Goal: Transaction & Acquisition: Subscribe to service/newsletter

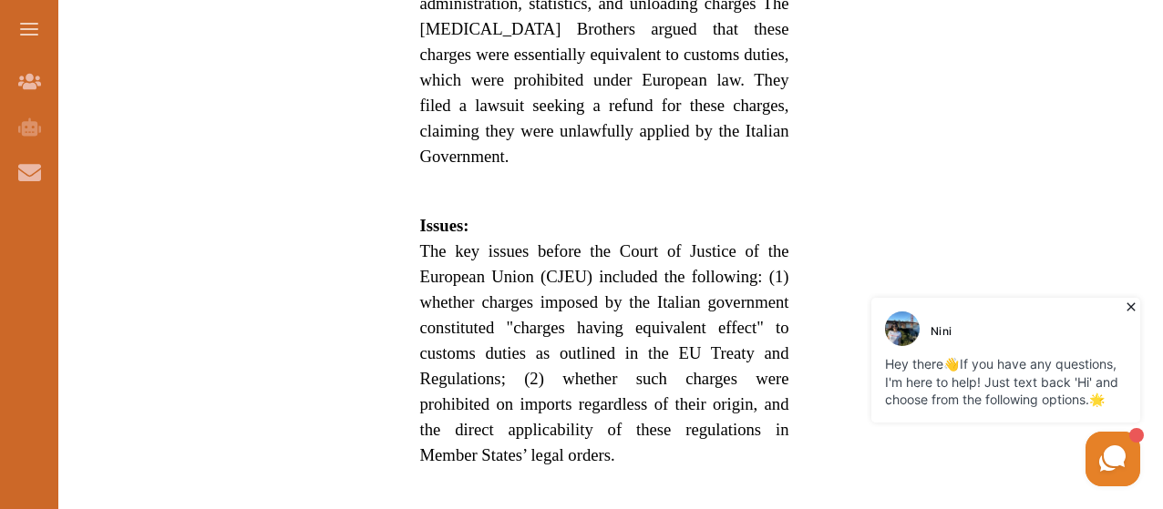
scroll to position [1358, 0]
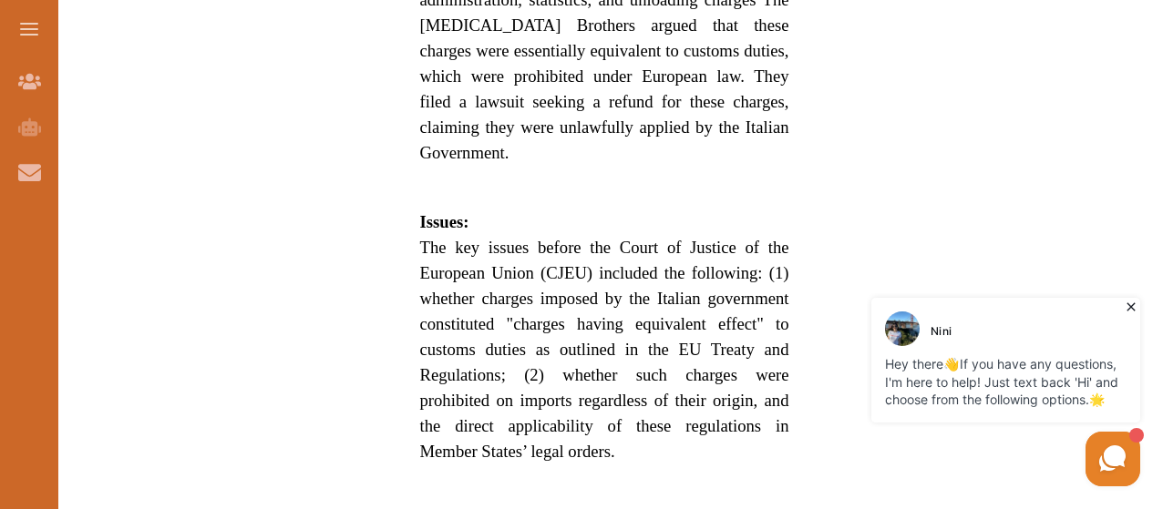
click at [936, 214] on div "Want to secure high grades in European Union Law ? We’ve created a FREE checkli…" at bounding box center [604, 129] width 855 height 2508
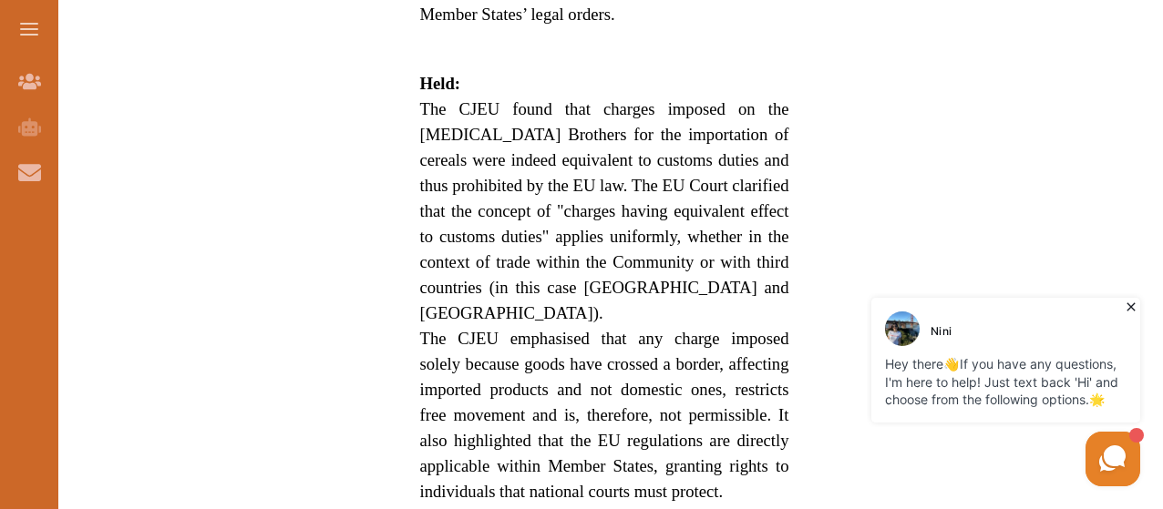
scroll to position [1832, 0]
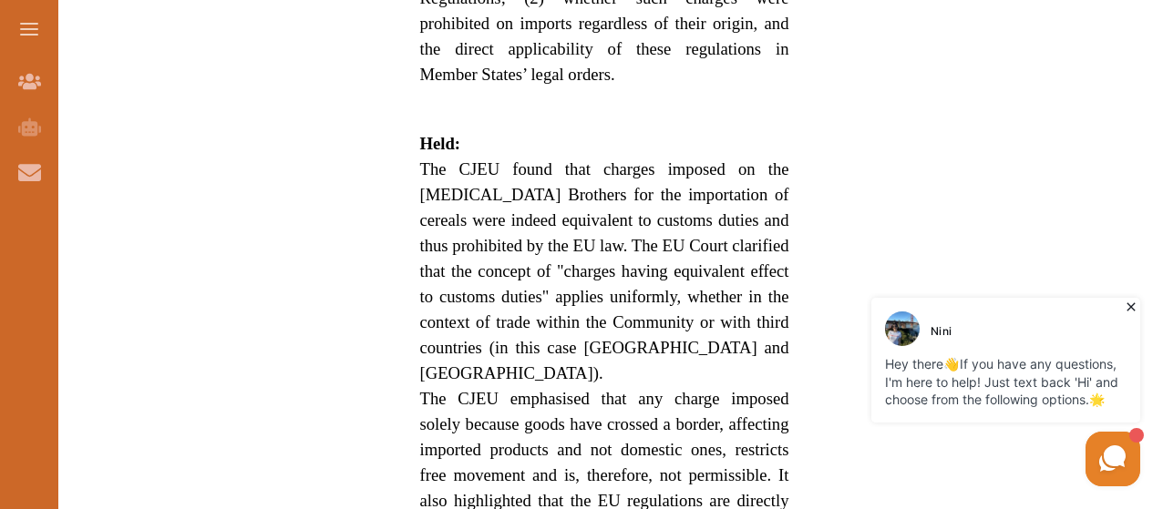
scroll to position [1739, 0]
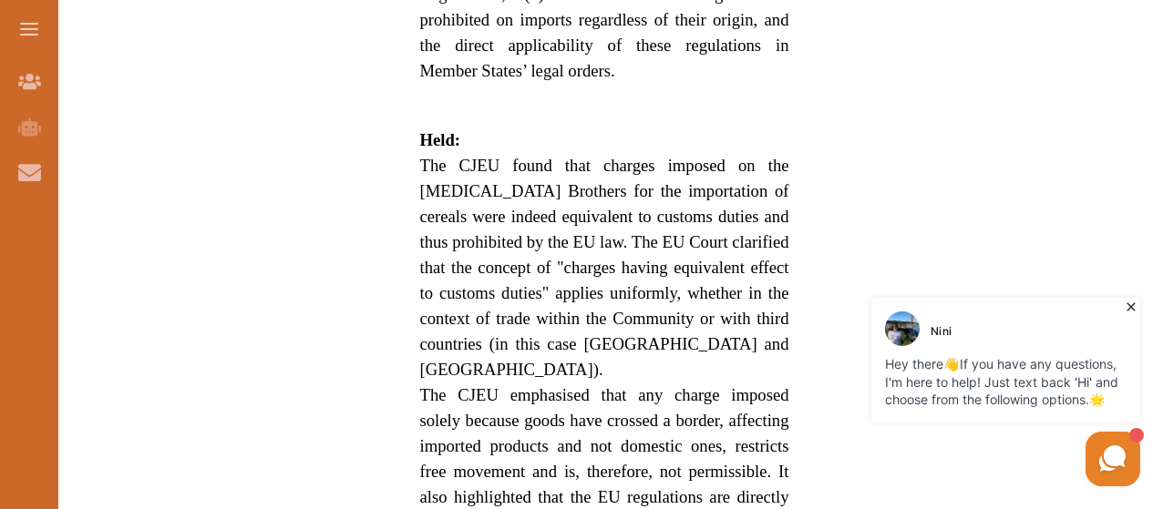
click at [638, 254] on span "The CJEU found that charges imposed on the [MEDICAL_DATA] Brothers for the impo…" at bounding box center [604, 267] width 369 height 223
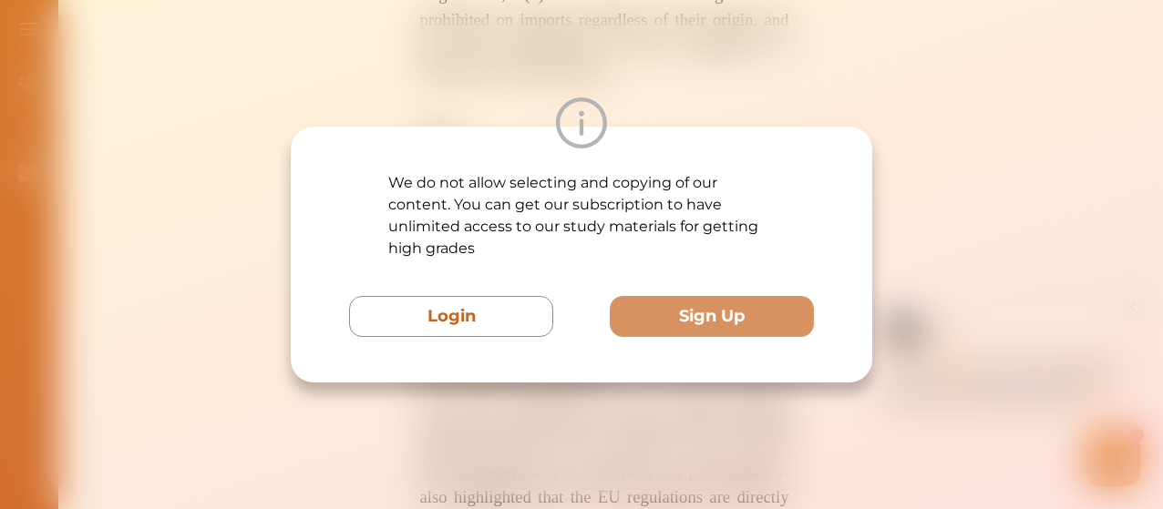
click at [973, 239] on div "We do not allow selecting and copying of our content. You can get our subscript…" at bounding box center [581, 254] width 1163 height 509
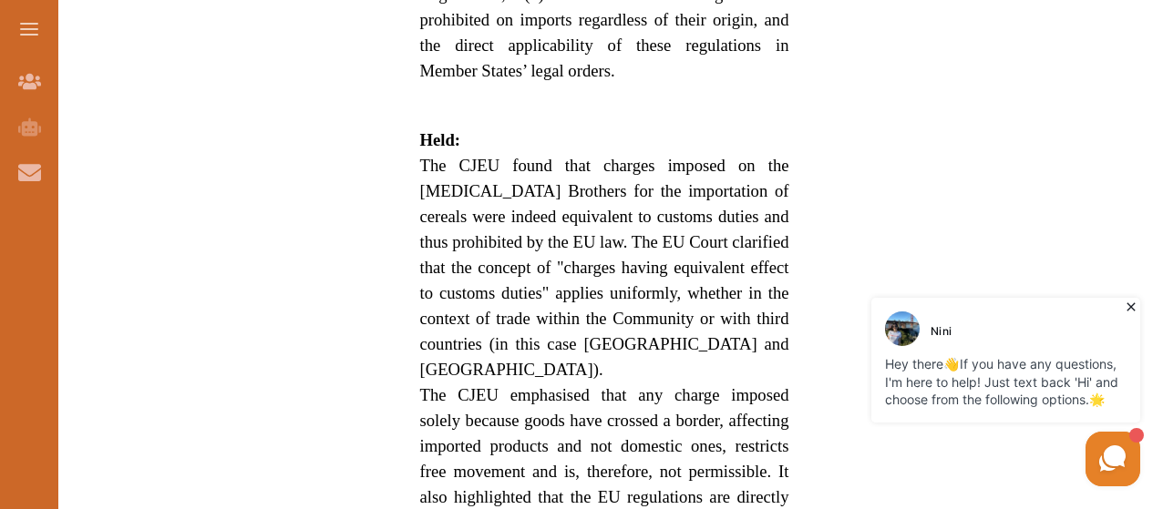
click at [633, 385] on span "The CJEU emphasised that any charge imposed solely because goods have crossed a…" at bounding box center [604, 471] width 369 height 172
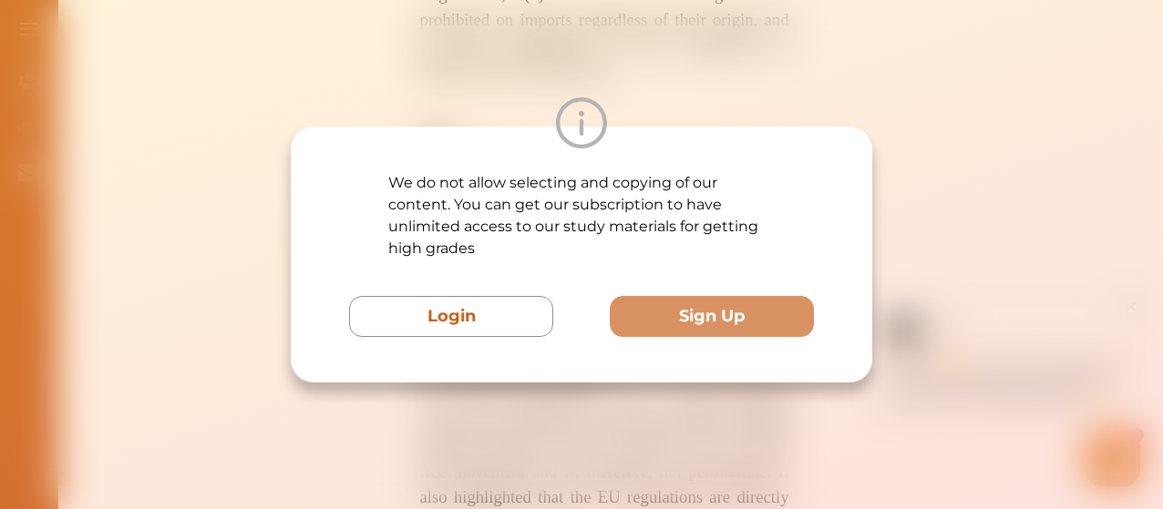
click at [981, 118] on div "We do not allow selecting and copying of our content. You can get our subscript…" at bounding box center [581, 254] width 1163 height 509
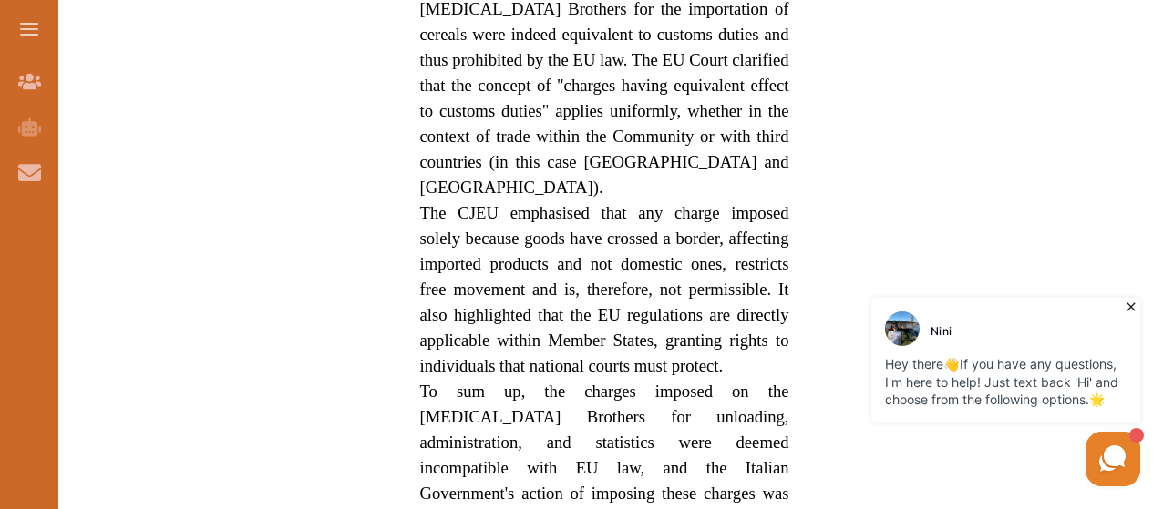
scroll to position [1958, 0]
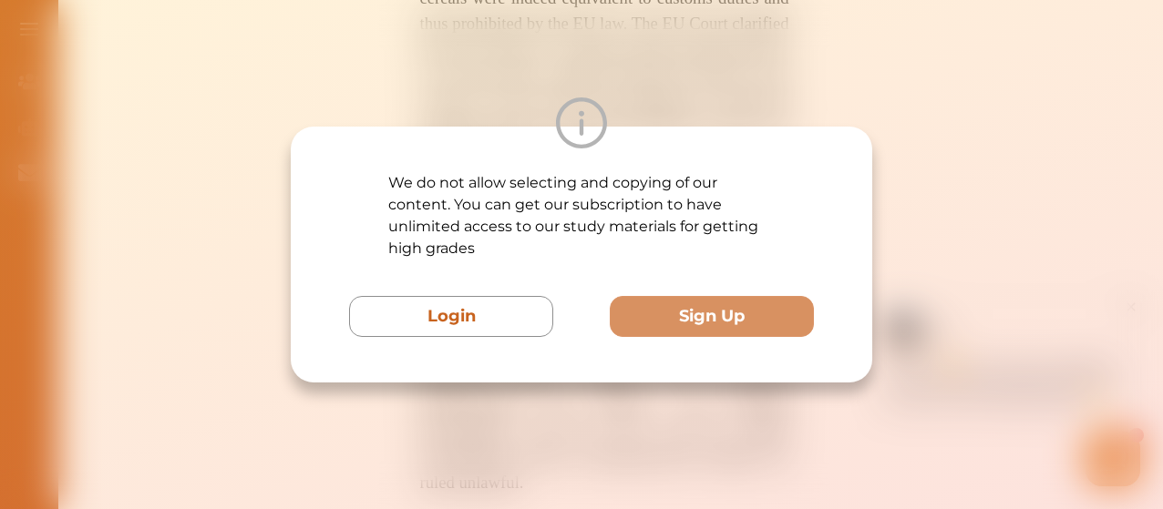
click at [591, 348] on div "We do not allow selecting and copying of our content. You can get our subscript…" at bounding box center [581, 255] width 581 height 256
click at [576, 417] on div "We do not allow selecting and copying of our content. You can get our subscript…" at bounding box center [581, 254] width 1163 height 509
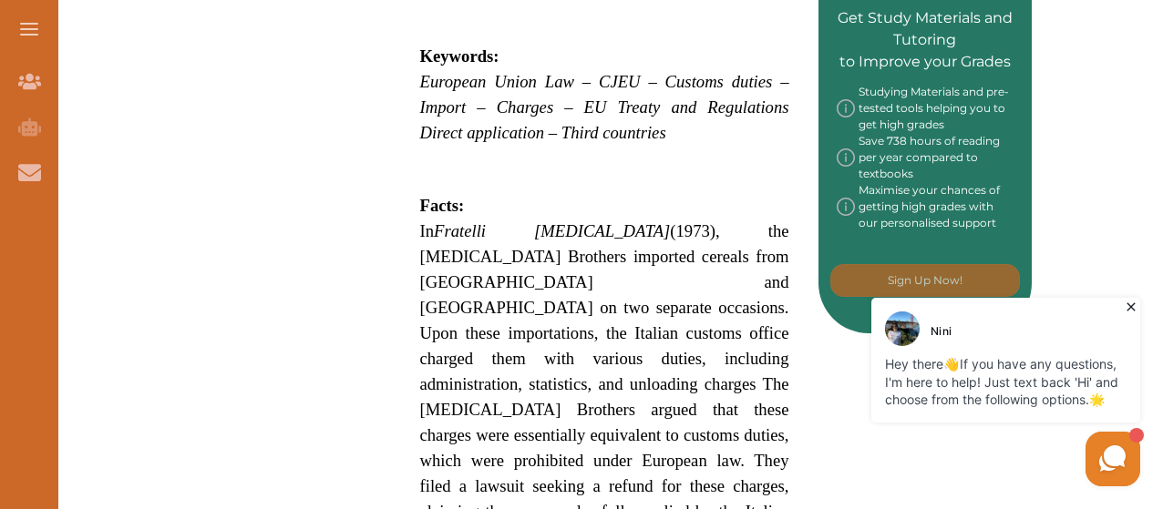
scroll to position [978, 0]
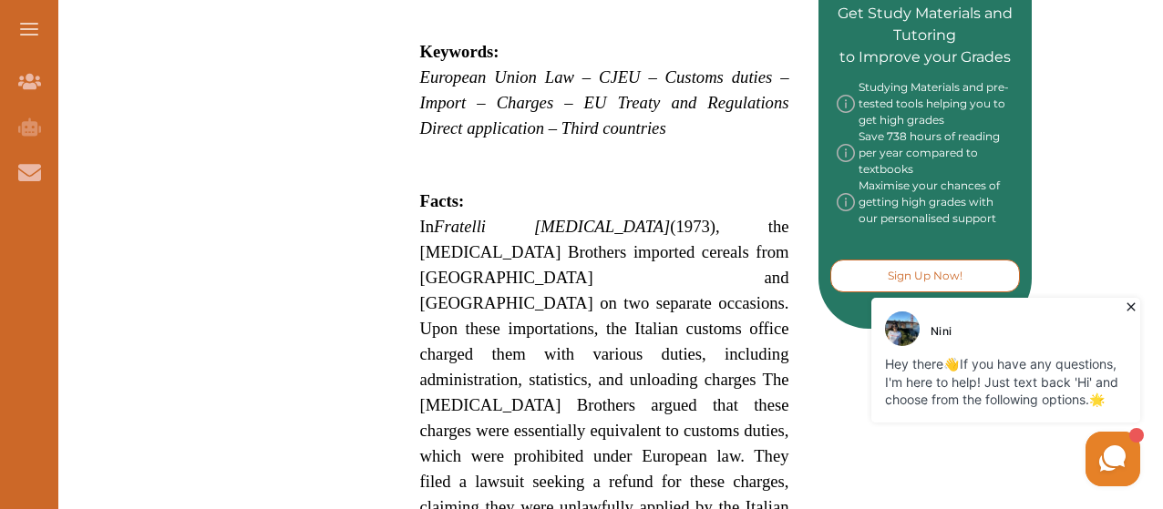
click at [900, 273] on p "Sign Up Now!" at bounding box center [925, 276] width 75 height 16
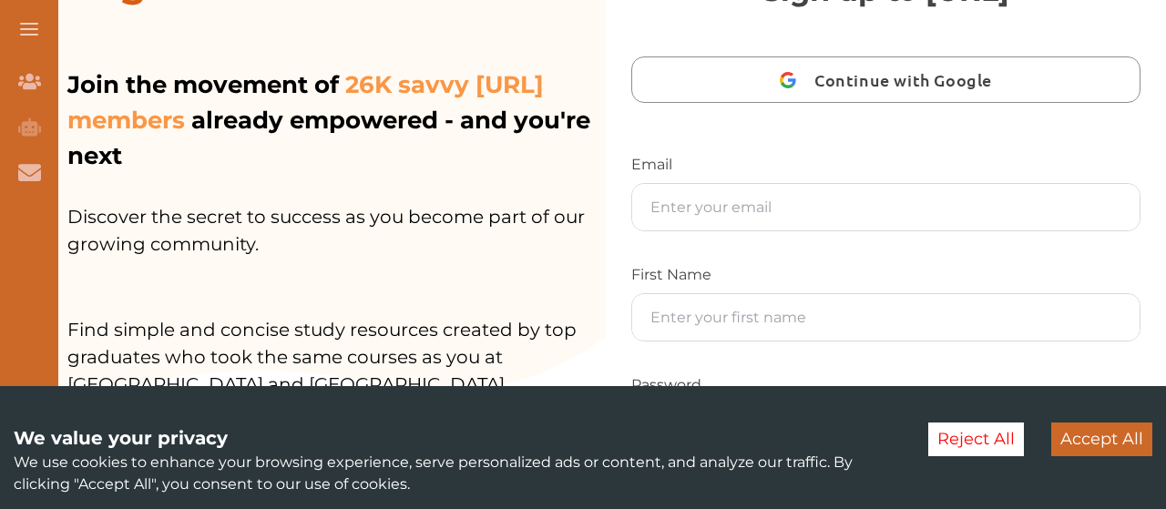
scroll to position [108, 0]
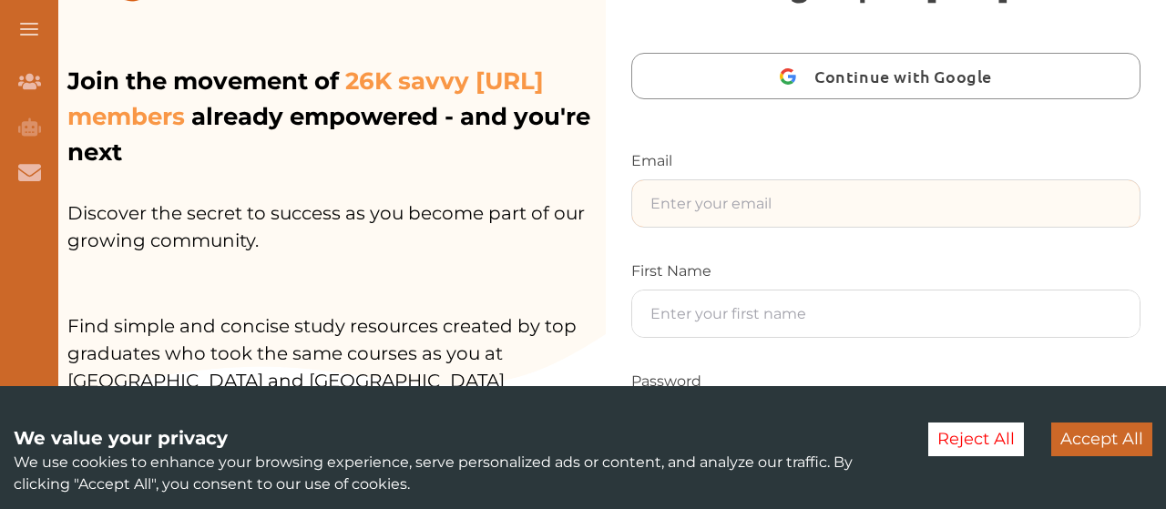
click at [851, 219] on input "text" at bounding box center [886, 203] width 508 height 46
type input "[EMAIL_ADDRESS][DOMAIN_NAME]"
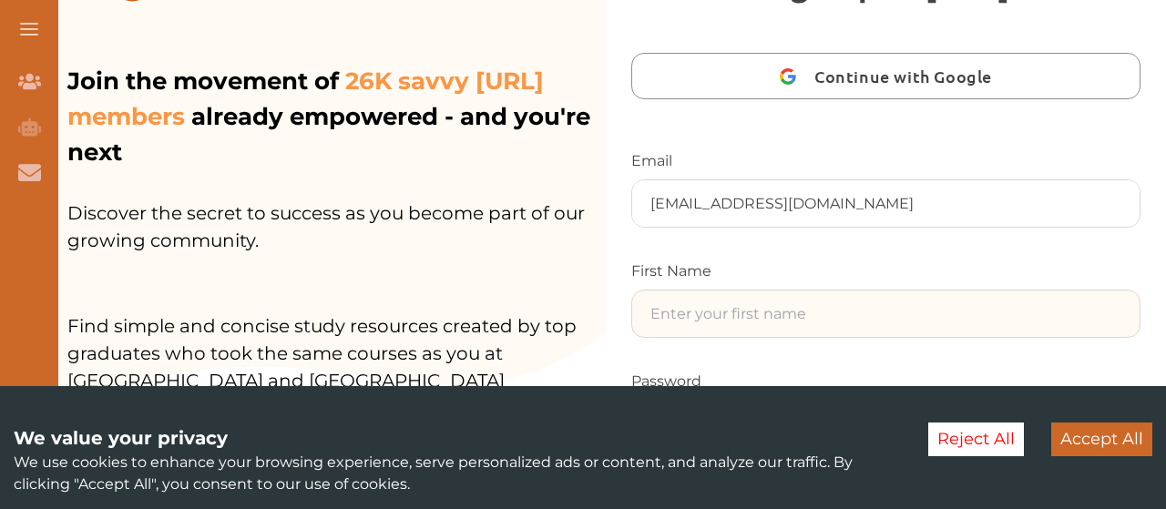
type input "Niamh"
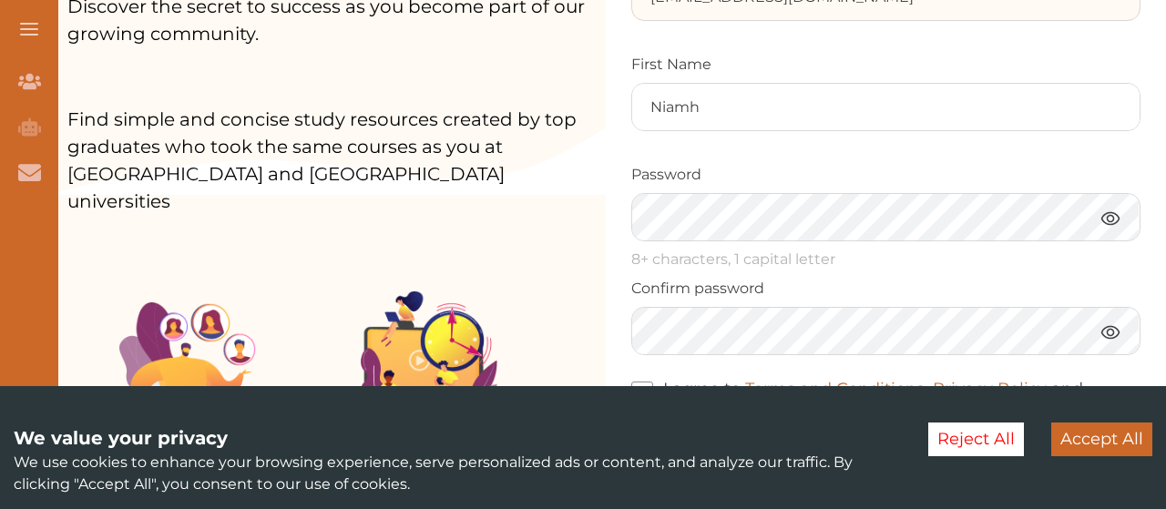
scroll to position [346, 0]
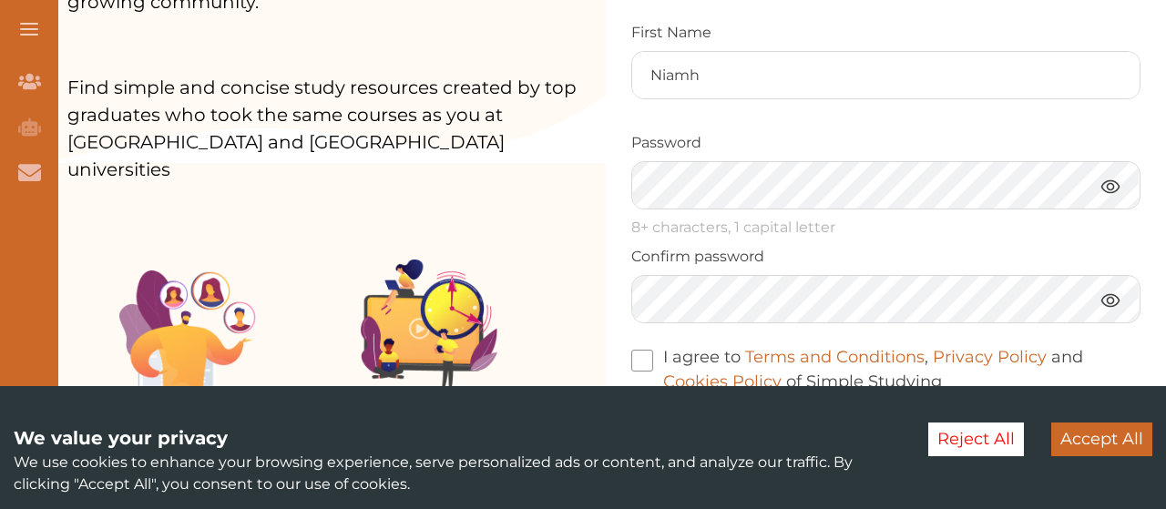
click at [1108, 191] on img at bounding box center [1111, 186] width 22 height 23
click at [641, 355] on span at bounding box center [643, 361] width 22 height 22
click at [942, 370] on input "I agree to Terms and Conditions , Privacy Policy and Cookies Policy of Simple S…" at bounding box center [942, 370] width 0 height 0
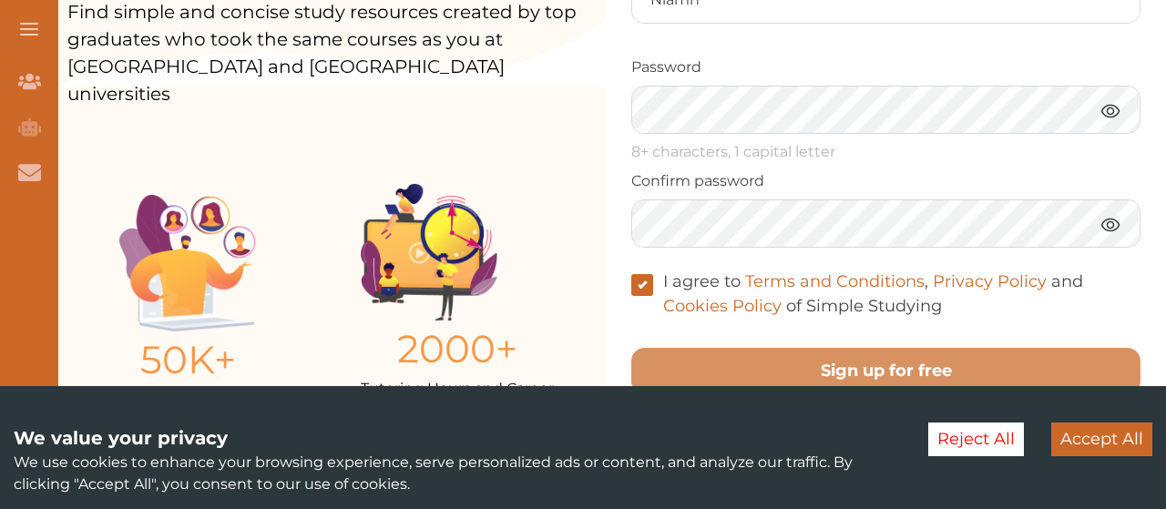
scroll to position [450, 0]
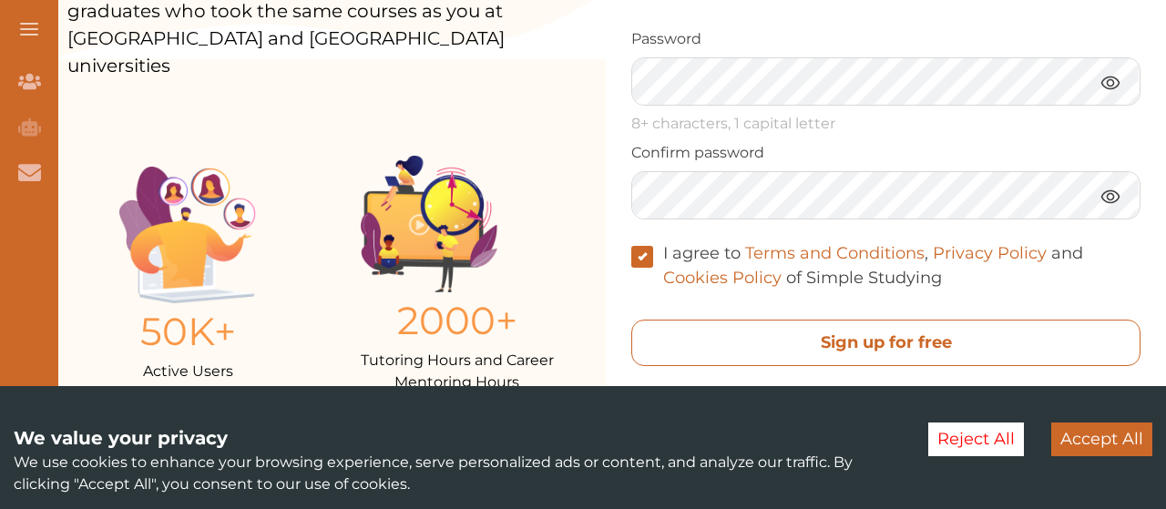
click at [982, 334] on free "Sign up for free" at bounding box center [886, 343] width 509 height 46
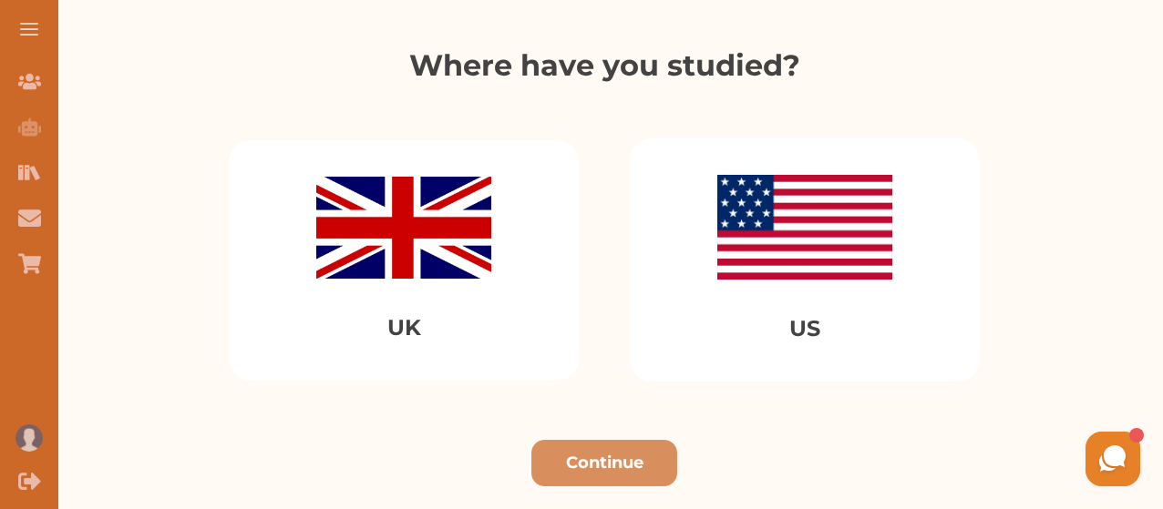
scroll to position [159, 0]
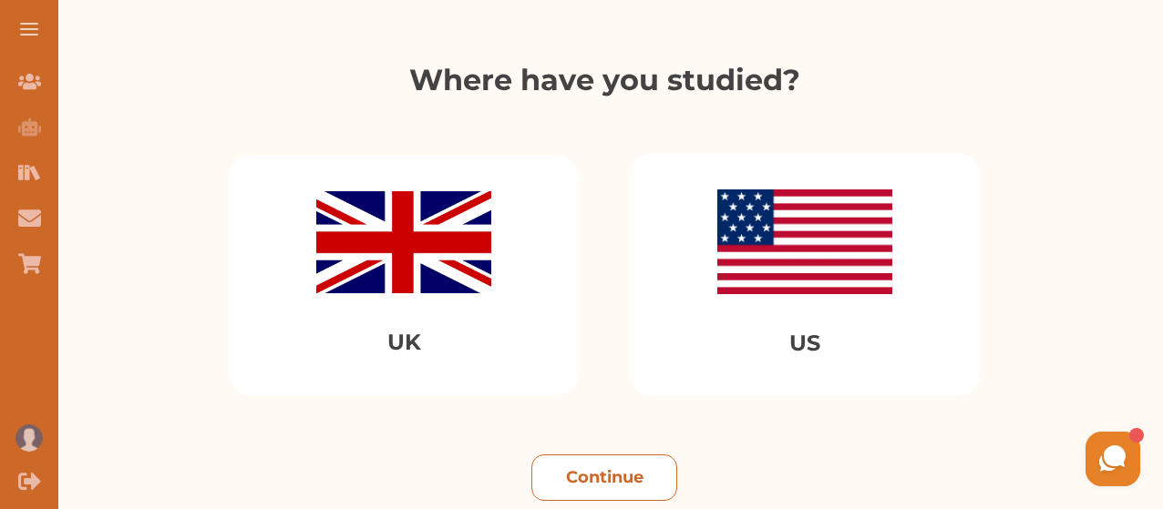
click at [629, 499] on button "Continue" at bounding box center [604, 478] width 146 height 46
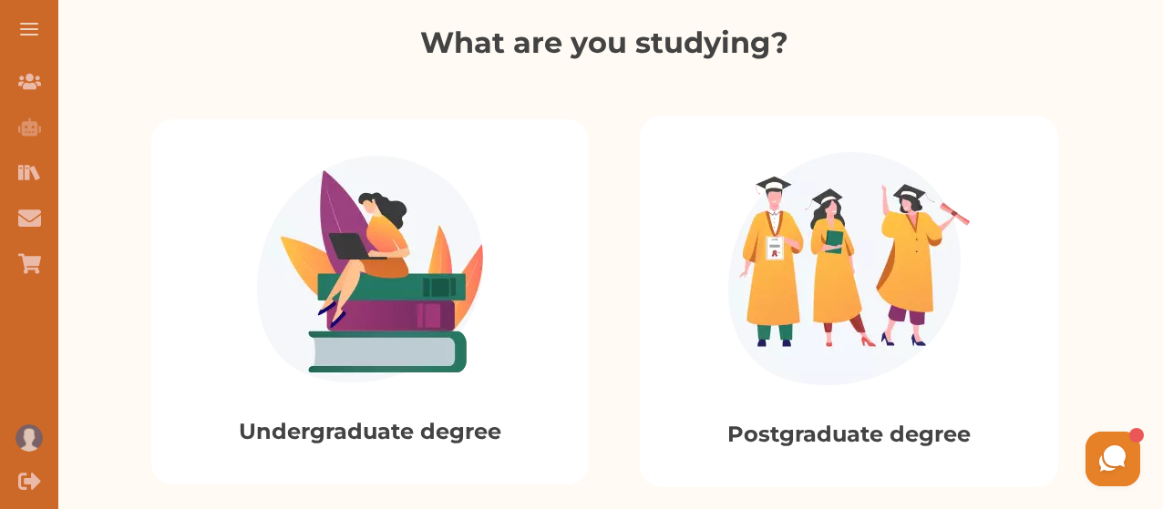
scroll to position [447, 0]
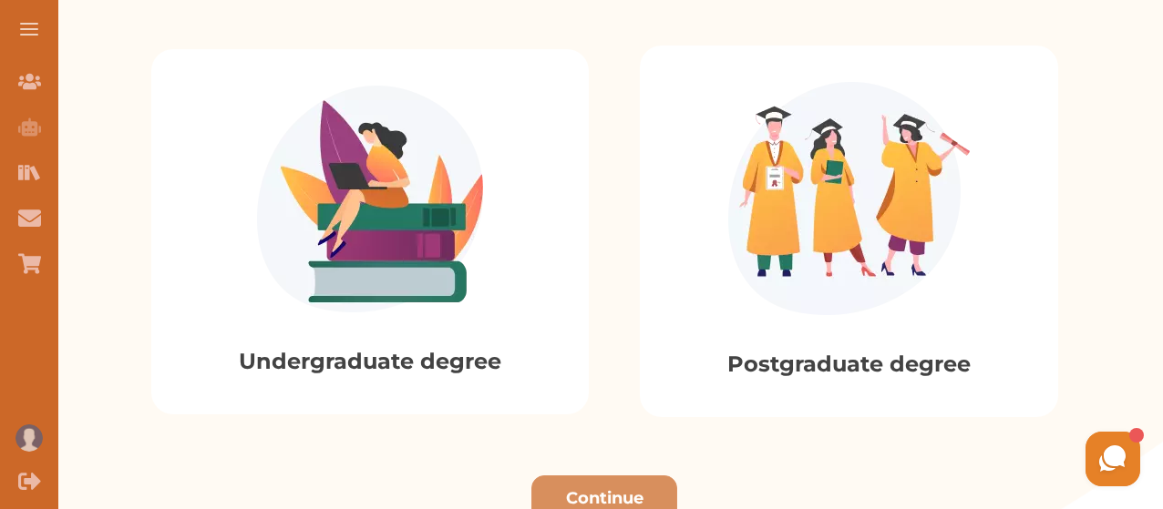
click at [465, 380] on div "Undergraduate degree" at bounding box center [369, 231] width 437 height 365
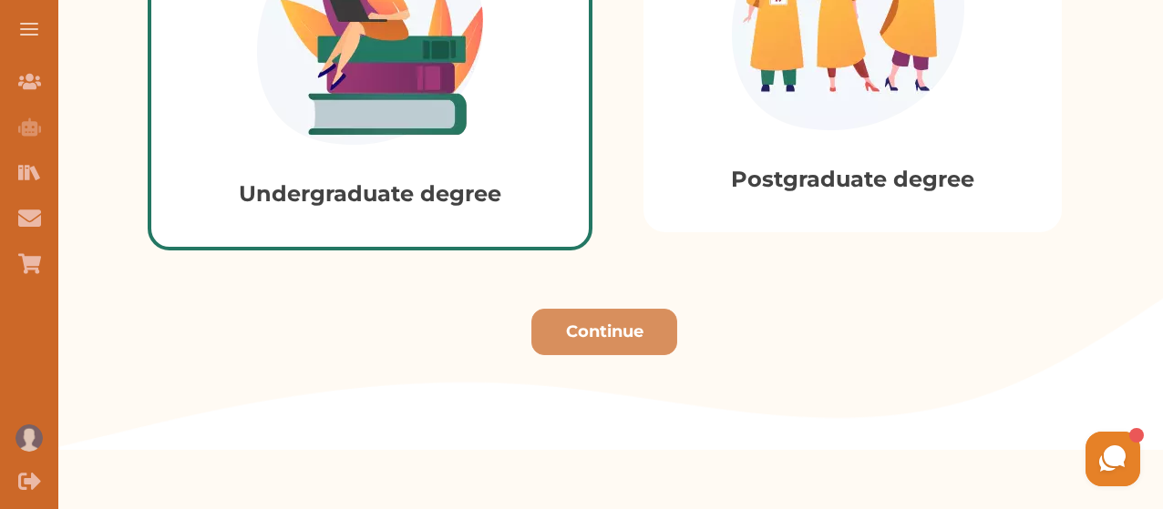
scroll to position [702, 0]
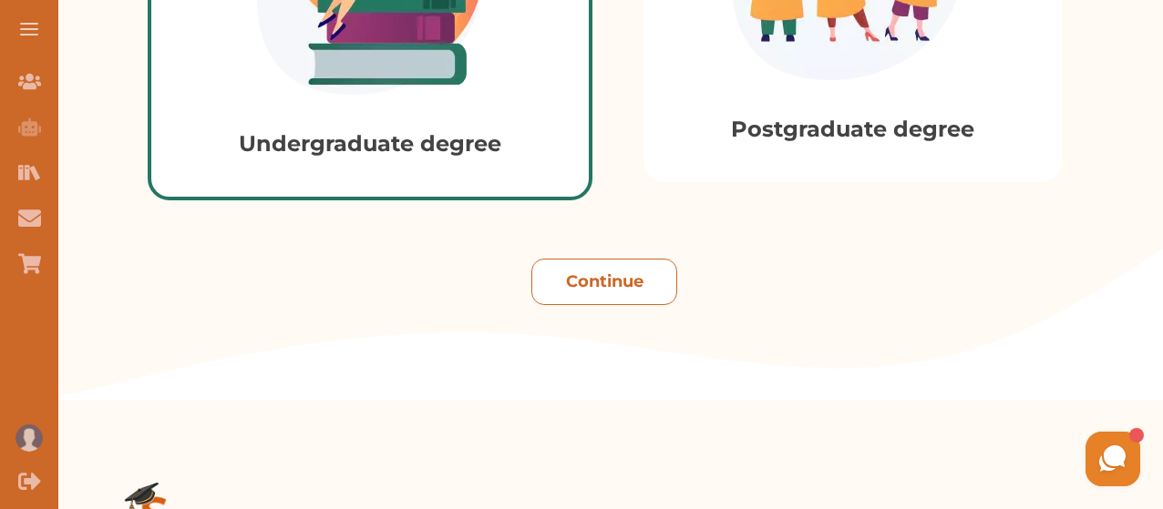
click at [663, 287] on button "Continue" at bounding box center [604, 282] width 146 height 46
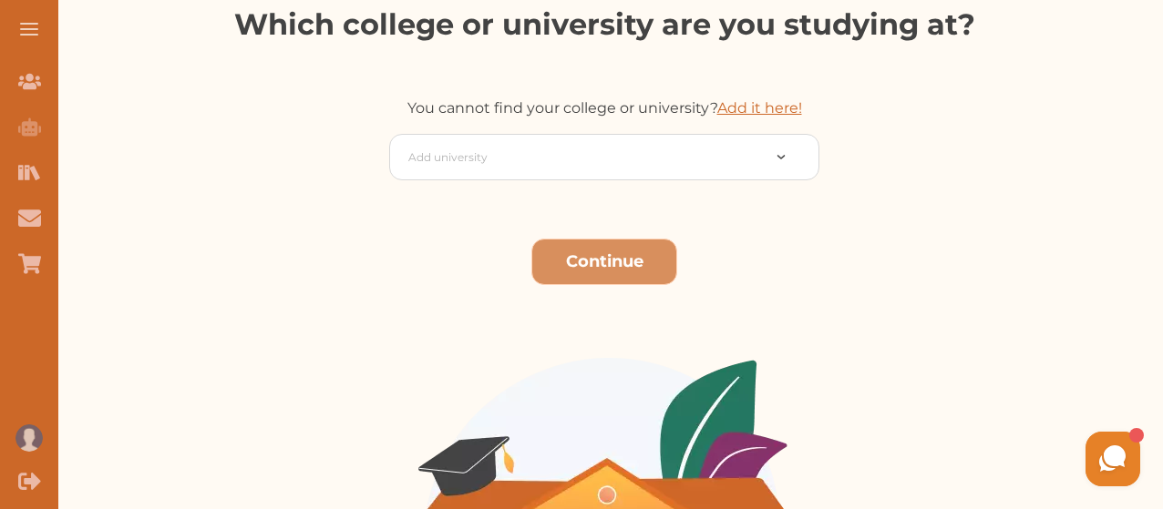
scroll to position [389, 0]
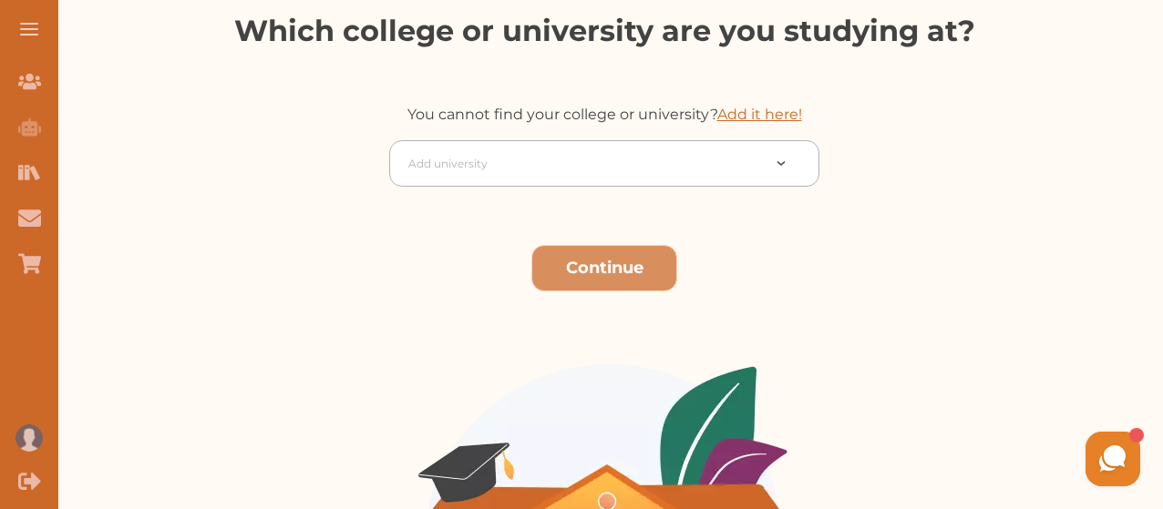
click at [644, 164] on div at bounding box center [584, 164] width 352 height 26
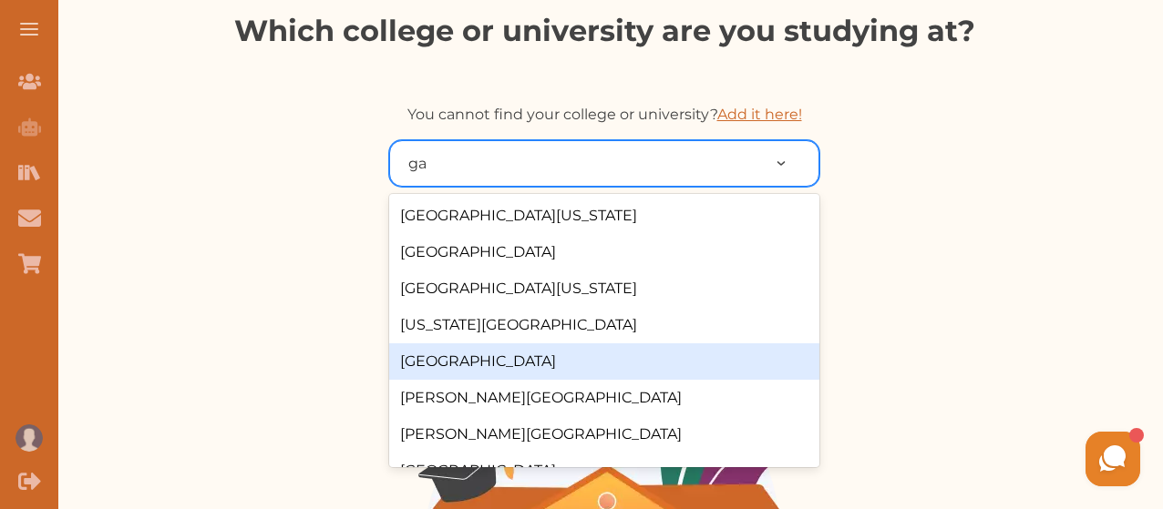
type input "g"
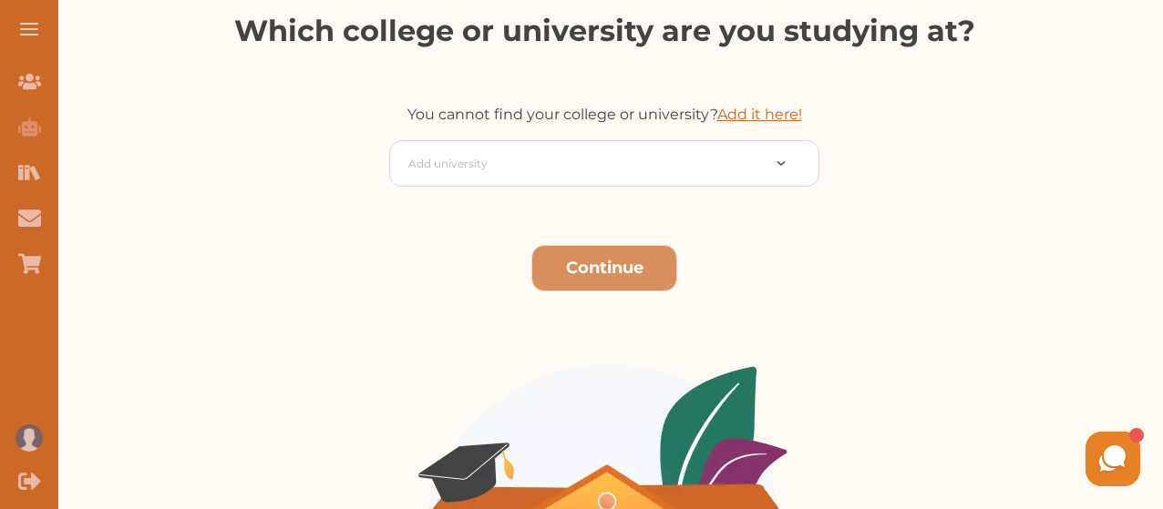
click at [776, 112] on link "Add it here!" at bounding box center [759, 114] width 85 height 17
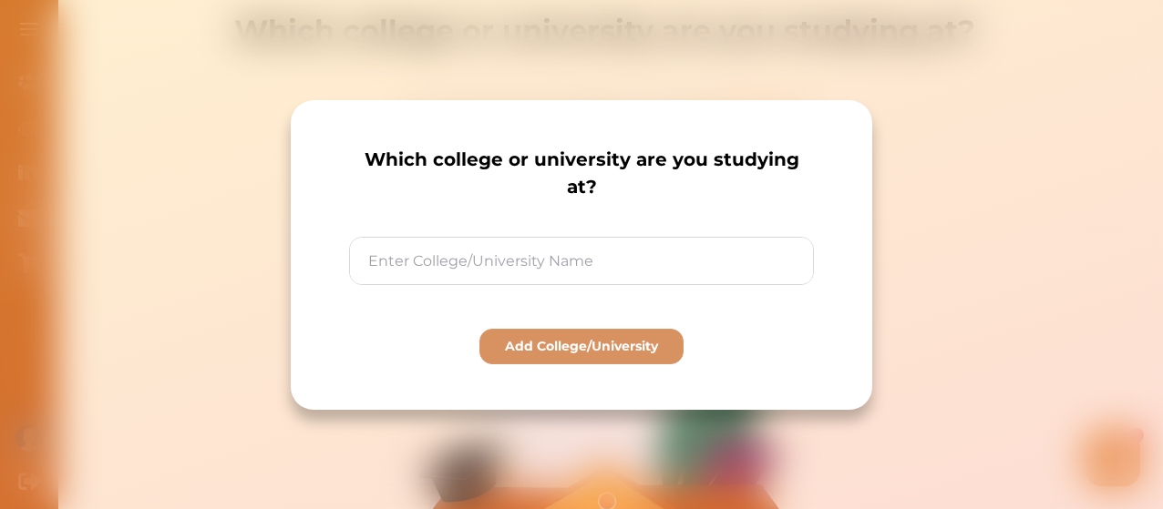
click at [930, 230] on div "Which college or university are you studying at? Add College/University" at bounding box center [581, 254] width 1163 height 509
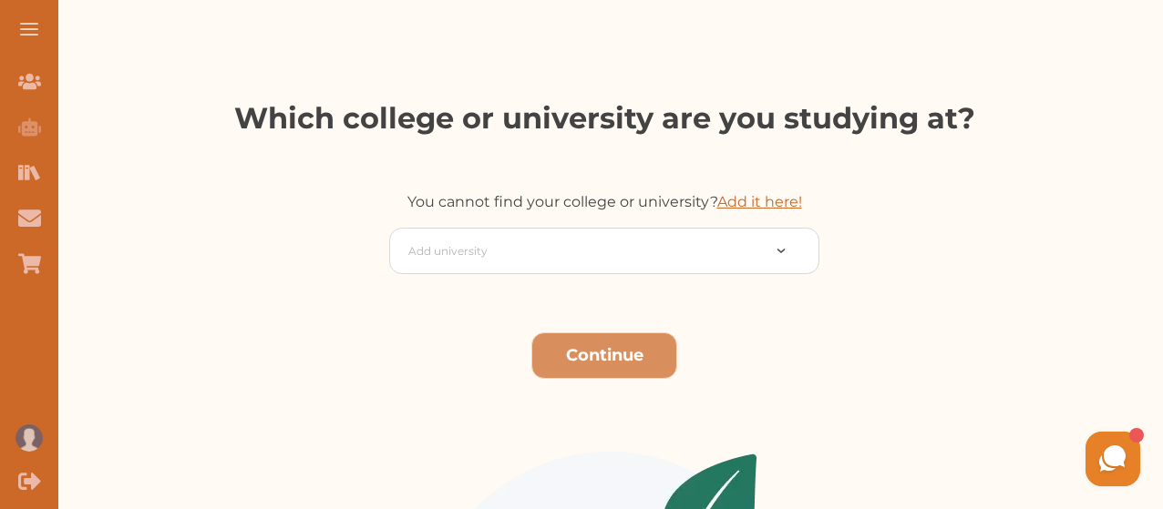
scroll to position [305, 0]
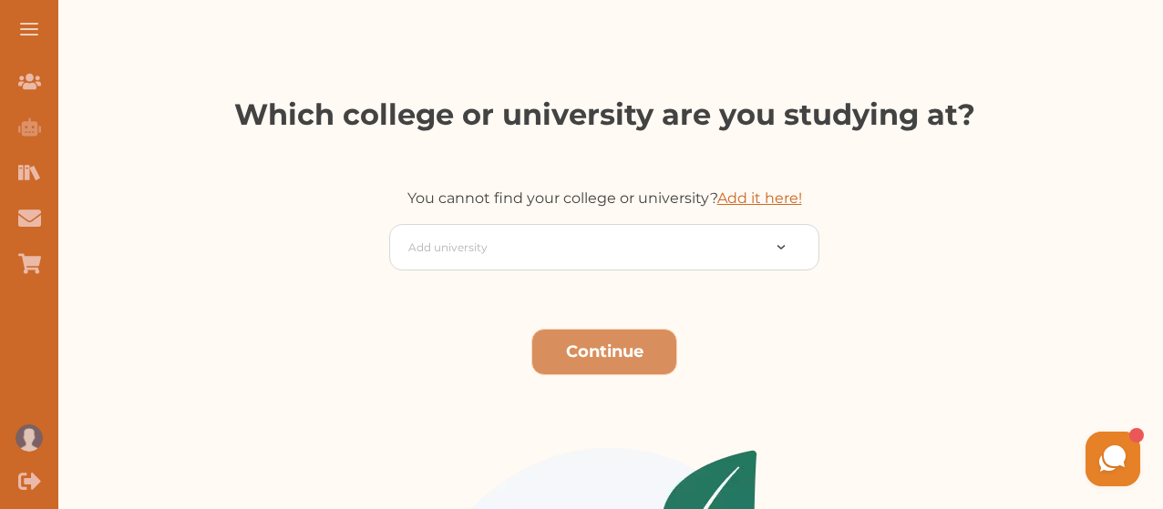
click at [772, 200] on link "Add it here!" at bounding box center [759, 198] width 85 height 17
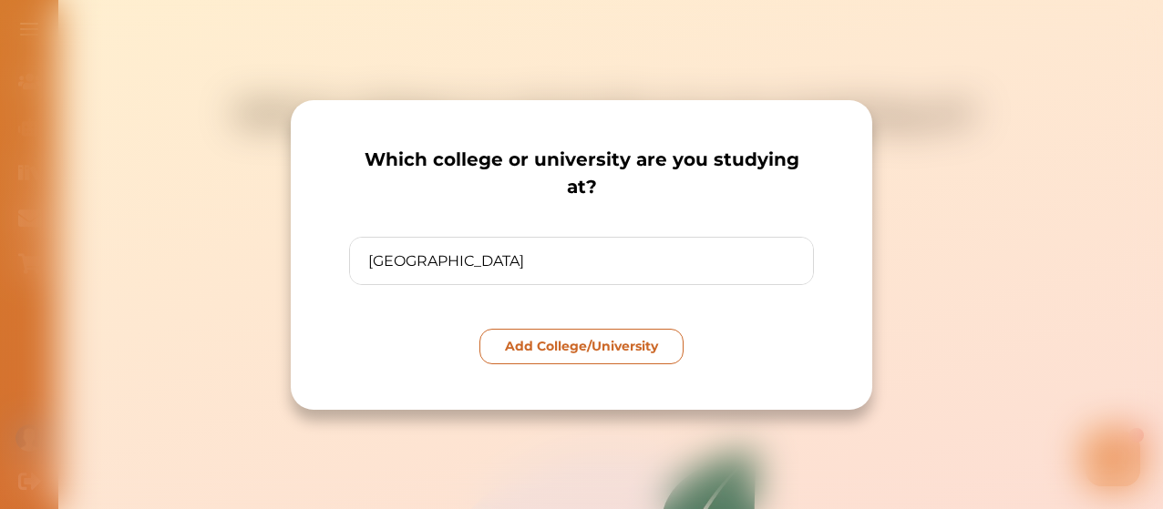
type input "University of Galway"
click at [627, 339] on p "Add College/University" at bounding box center [581, 346] width 153 height 19
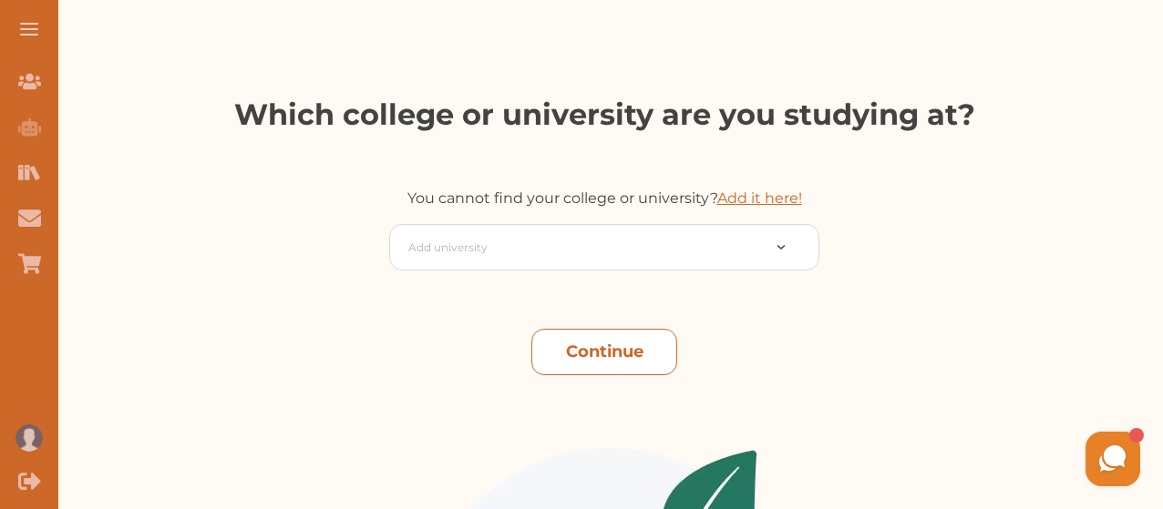
click at [638, 349] on button "Continue" at bounding box center [604, 352] width 146 height 46
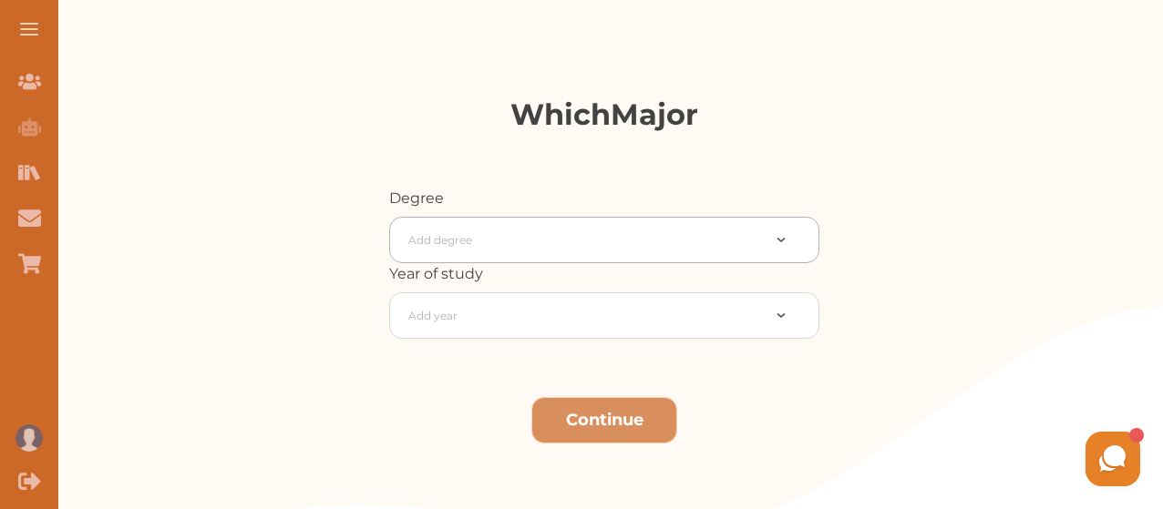
click at [626, 243] on div at bounding box center [584, 241] width 352 height 26
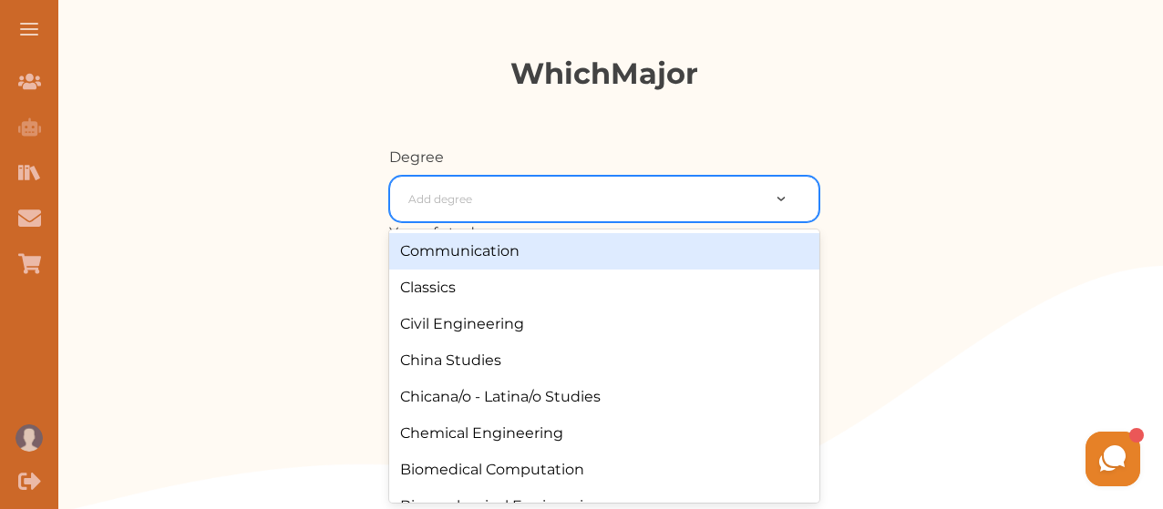
scroll to position [346, 0]
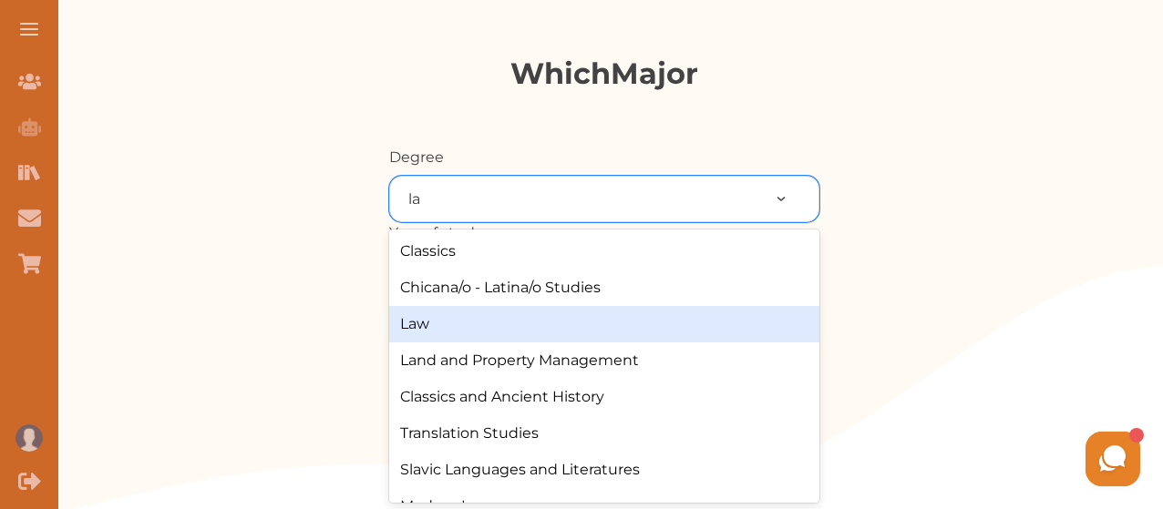
type input "l"
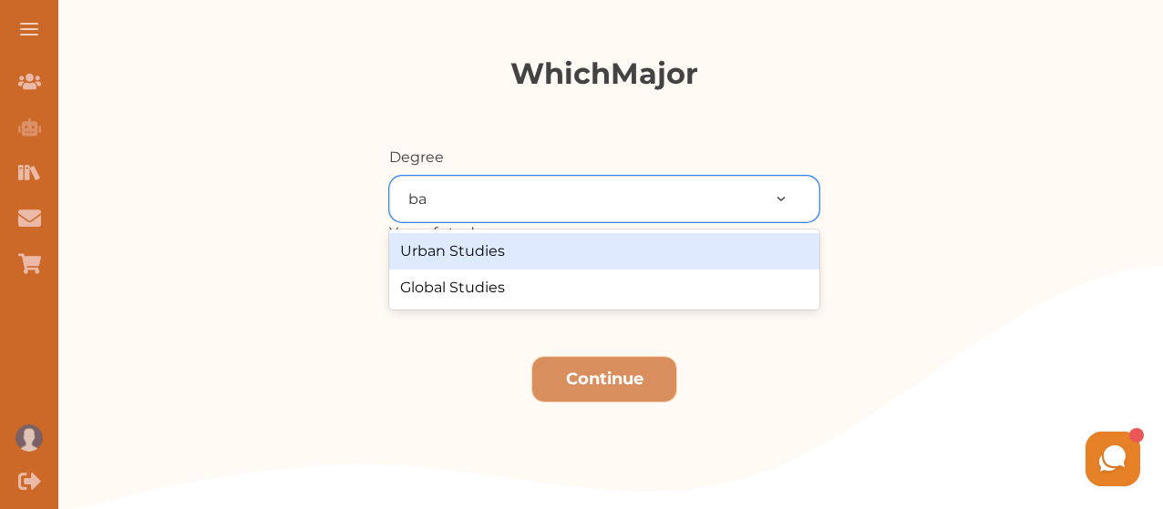
type input "b"
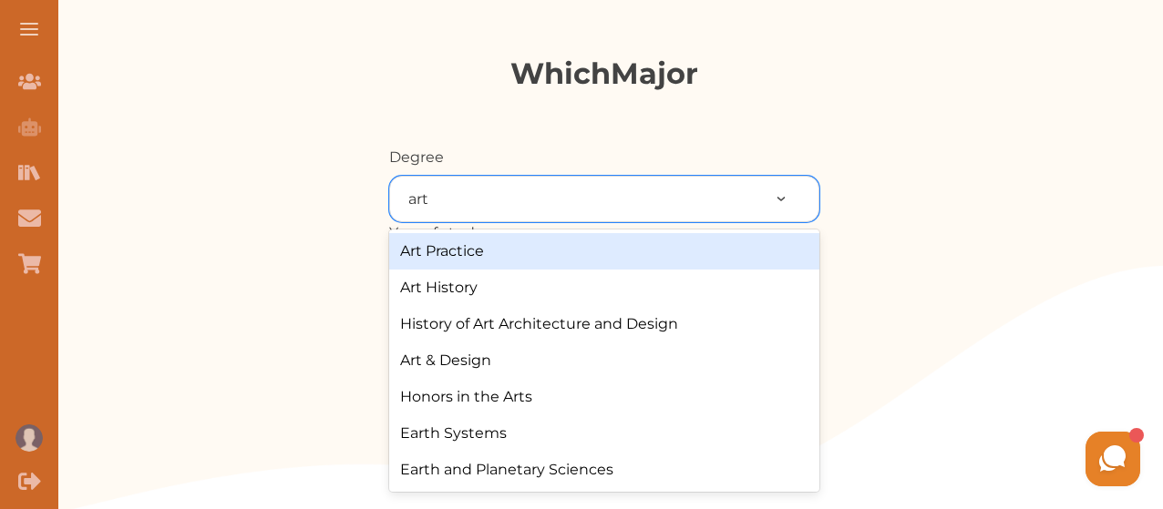
type input "arts"
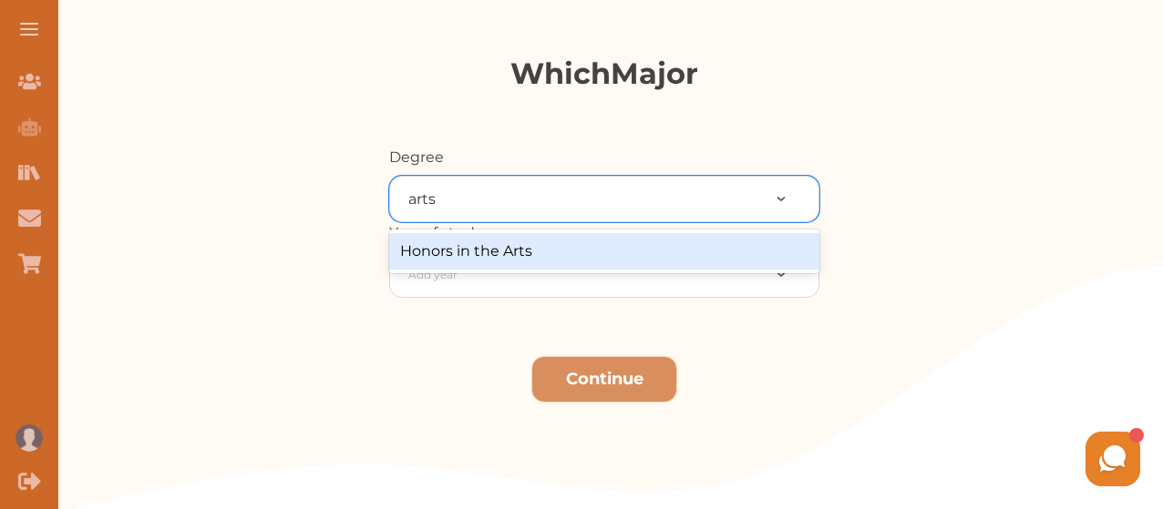
click at [780, 249] on div "Honors in the Arts" at bounding box center [604, 251] width 430 height 36
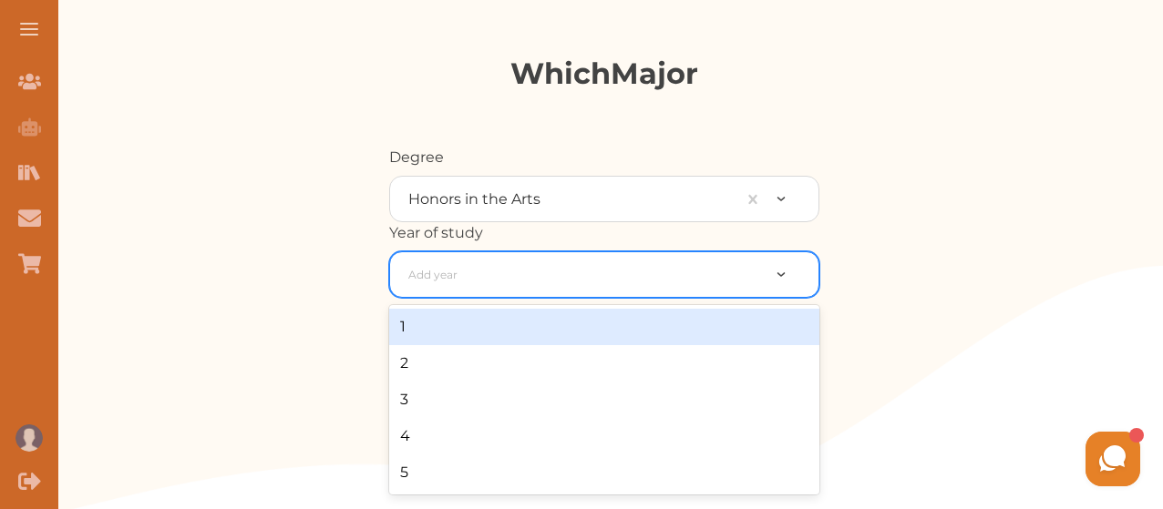
click at [668, 276] on div at bounding box center [584, 275] width 352 height 26
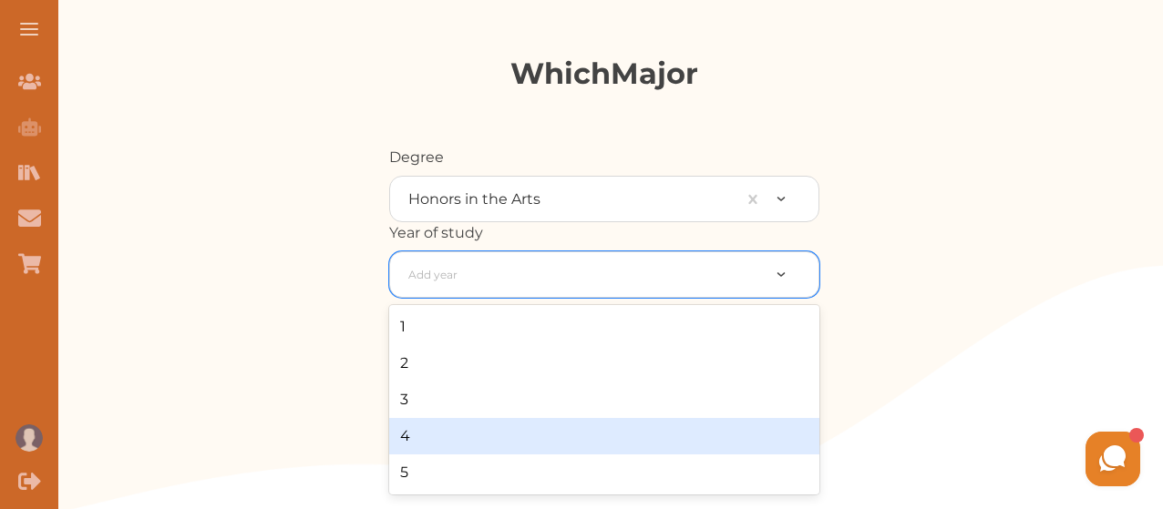
click at [514, 444] on div "4" at bounding box center [604, 436] width 430 height 36
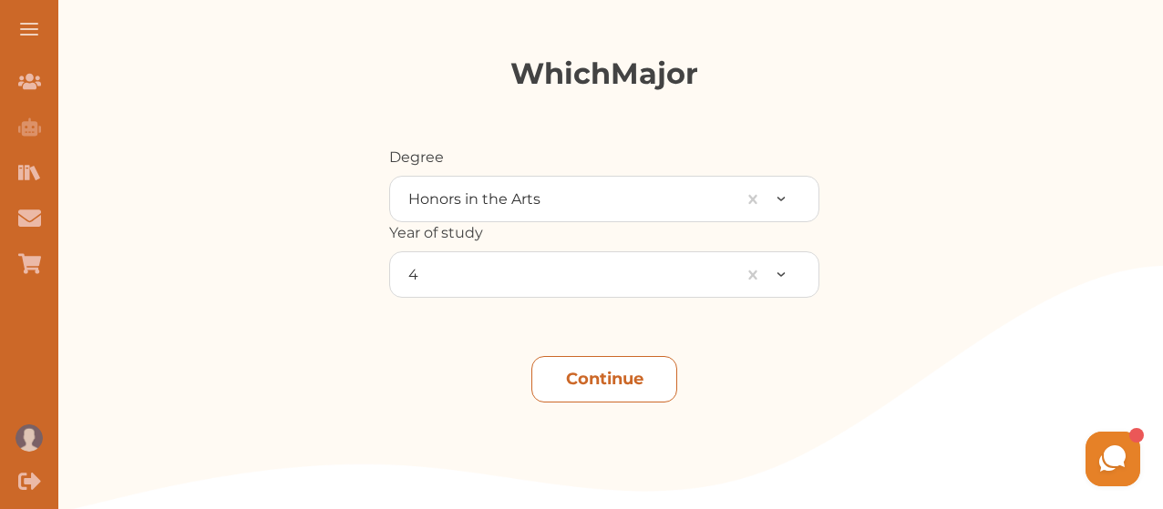
click at [600, 394] on button "Continue" at bounding box center [604, 379] width 146 height 46
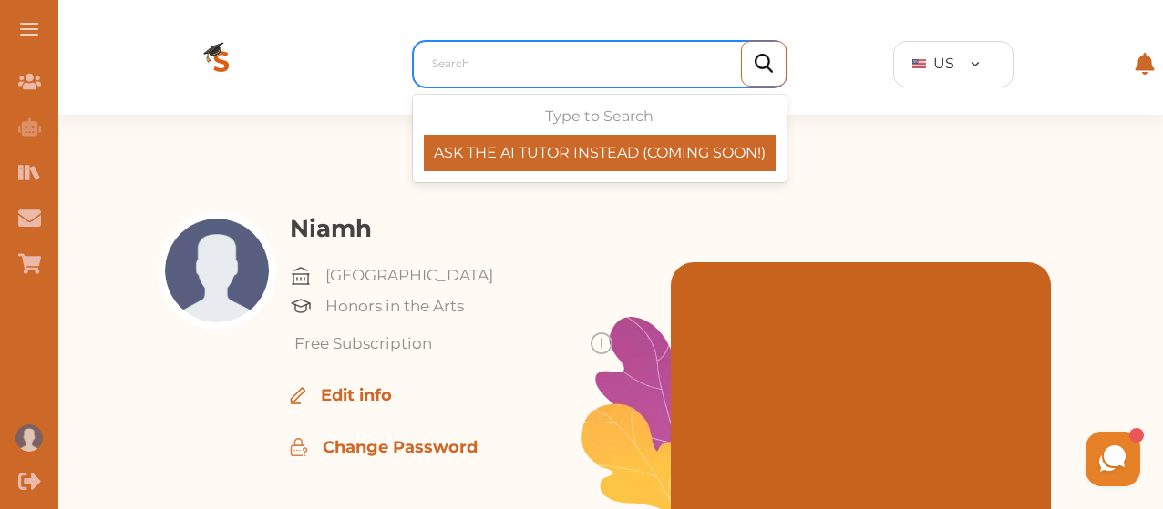
click at [484, 61] on div at bounding box center [604, 64] width 344 height 26
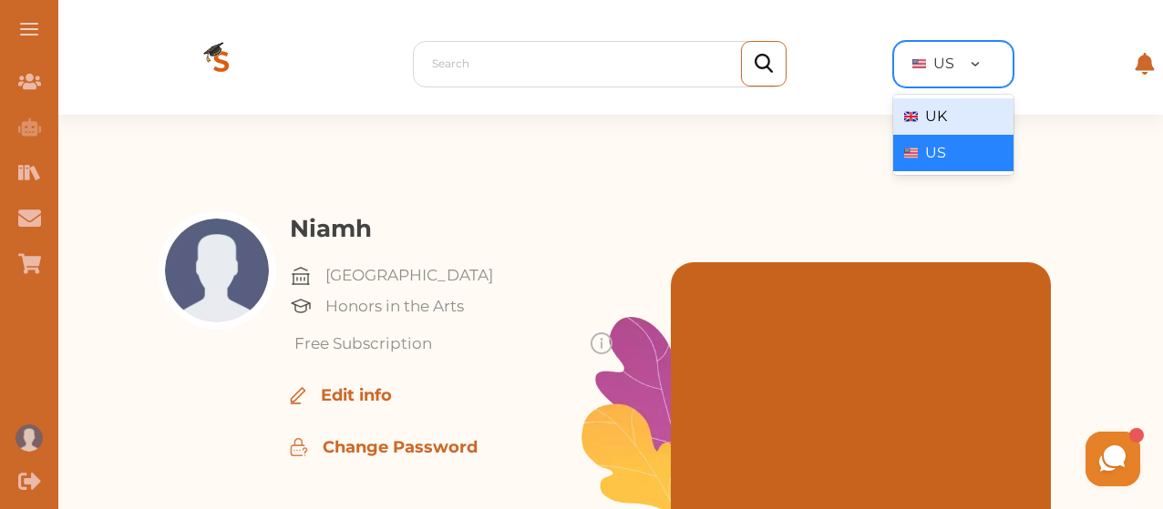
click at [971, 59] on div at bounding box center [987, 64] width 49 height 19
click at [951, 114] on div "UK" at bounding box center [953, 117] width 98 height 22
